Goal: Use online tool/utility: Use online tool/utility

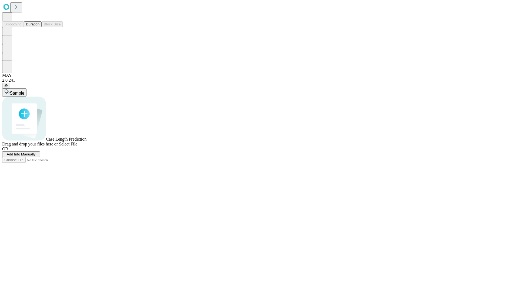
click at [39, 27] on button "Duration" at bounding box center [33, 24] width 18 height 6
click at [77, 146] on span "Select File" at bounding box center [68, 144] width 18 height 5
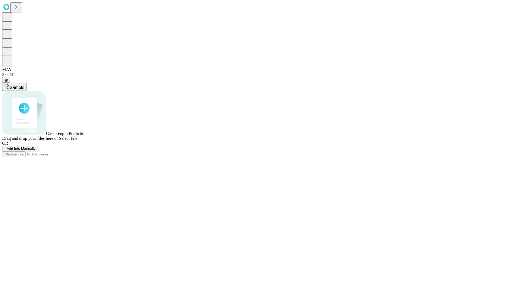
click at [77, 140] on span "Select File" at bounding box center [68, 138] width 18 height 5
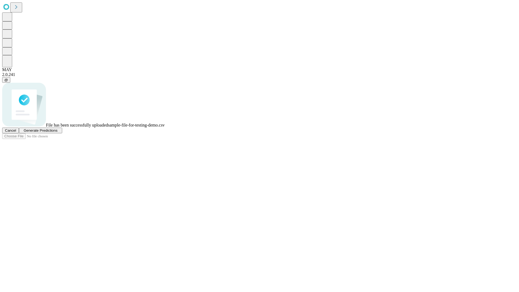
click at [57, 132] on span "Generate Predictions" at bounding box center [41, 130] width 34 height 4
